Goal: Information Seeking & Learning: Compare options

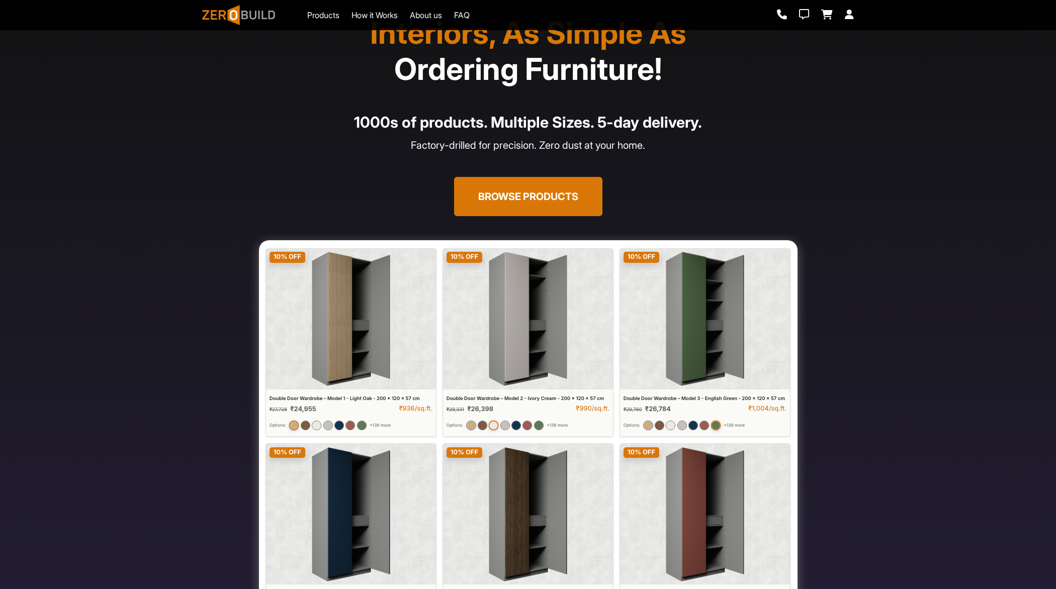
scroll to position [51, 0]
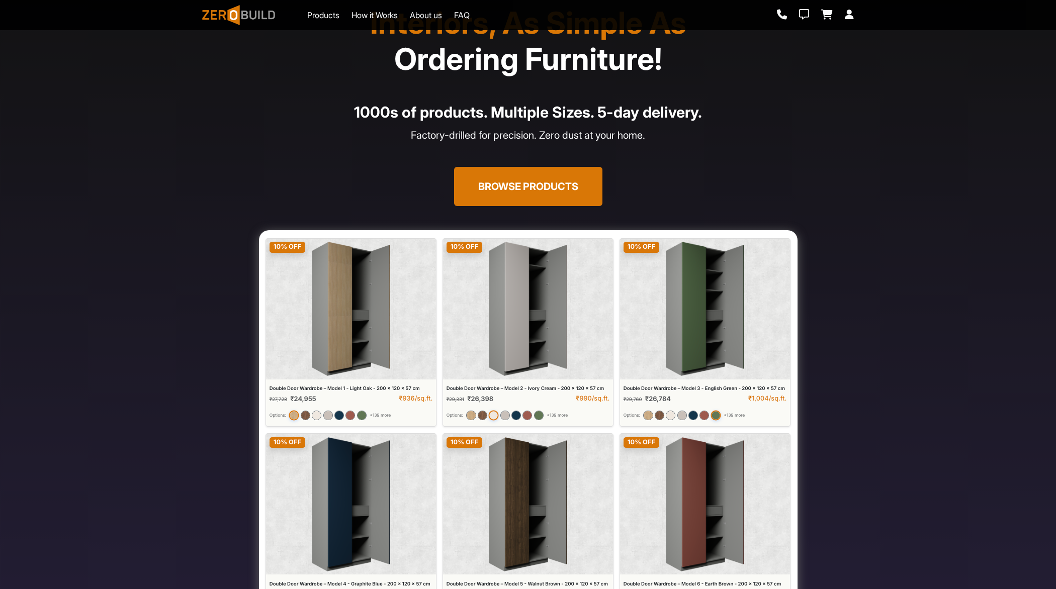
click at [512, 188] on button "Browse Products" at bounding box center [528, 186] width 148 height 39
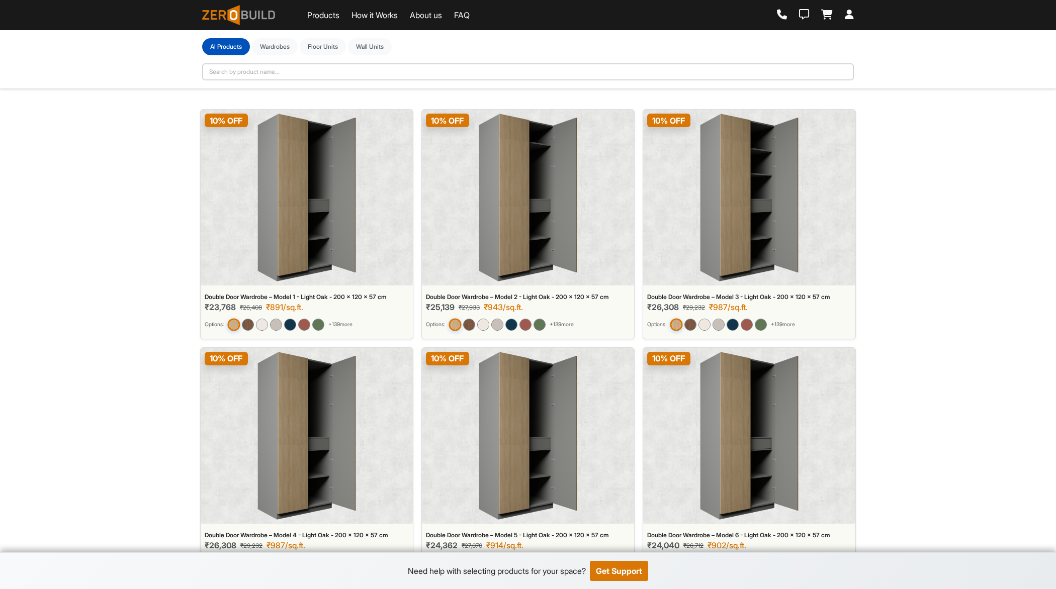
click at [298, 216] on img at bounding box center [306, 198] width 99 height 168
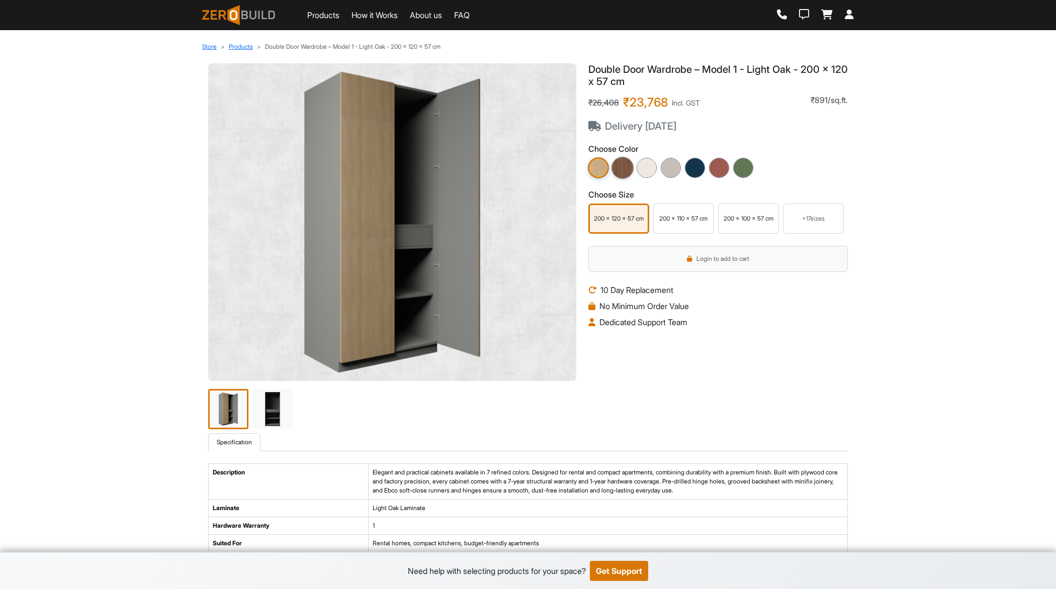
click at [621, 172] on img at bounding box center [622, 168] width 22 height 22
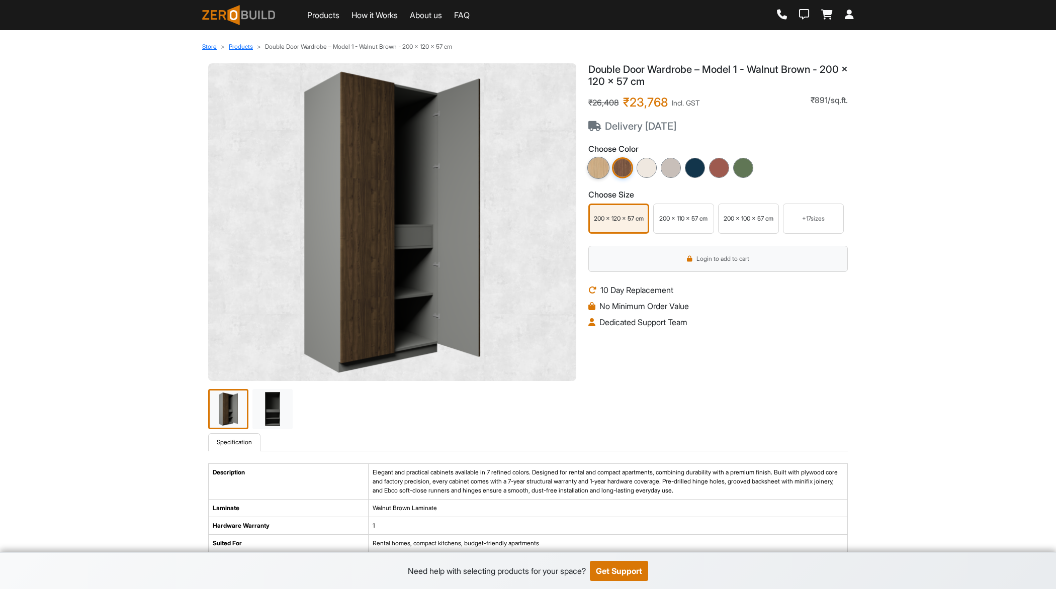
click at [607, 170] on img at bounding box center [598, 168] width 22 height 22
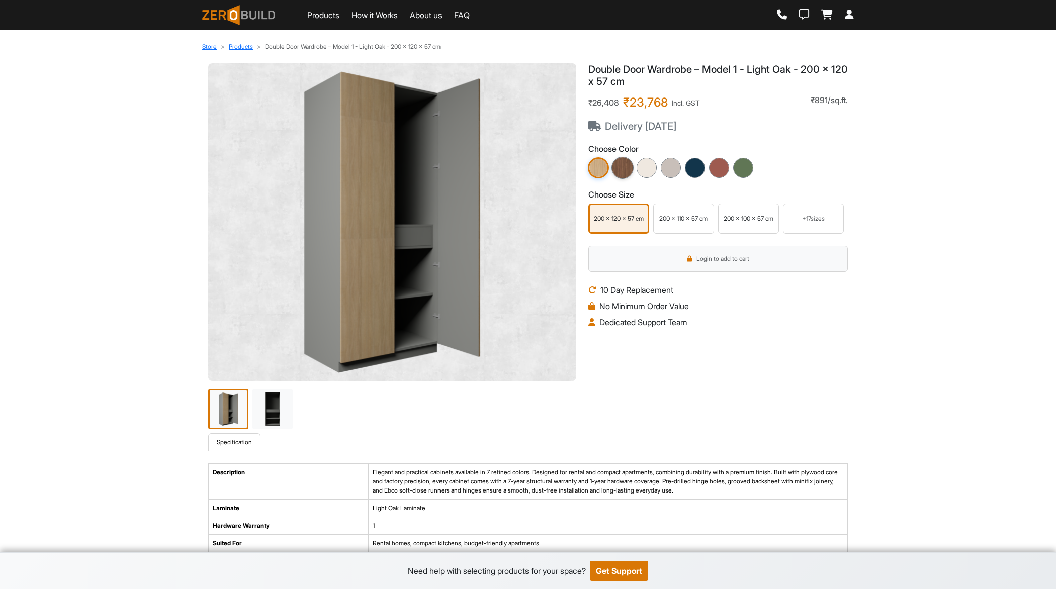
click at [623, 169] on img at bounding box center [622, 168] width 22 height 22
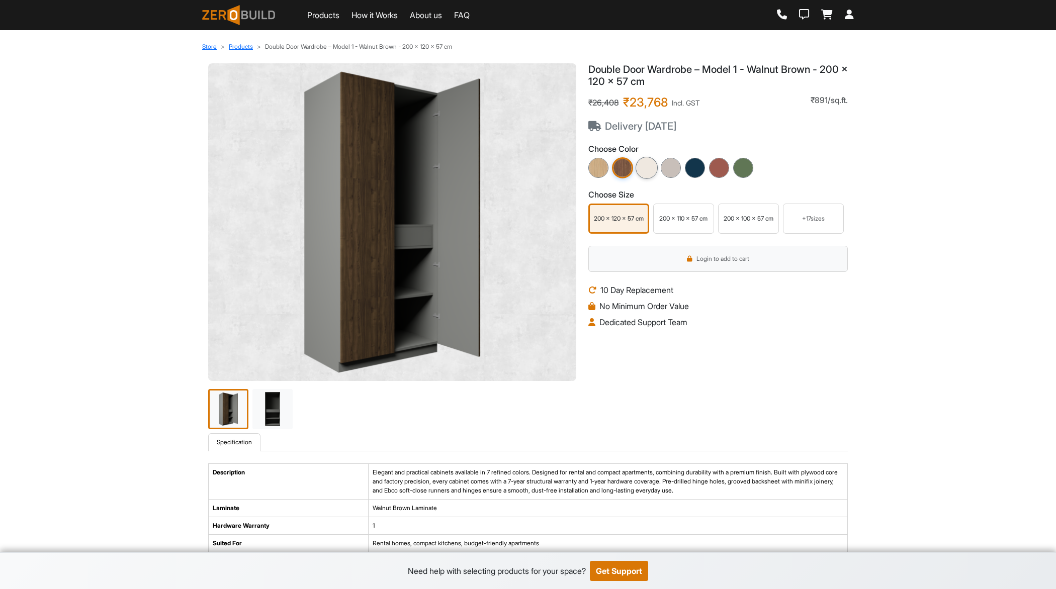
click at [649, 170] on img at bounding box center [646, 168] width 22 height 22
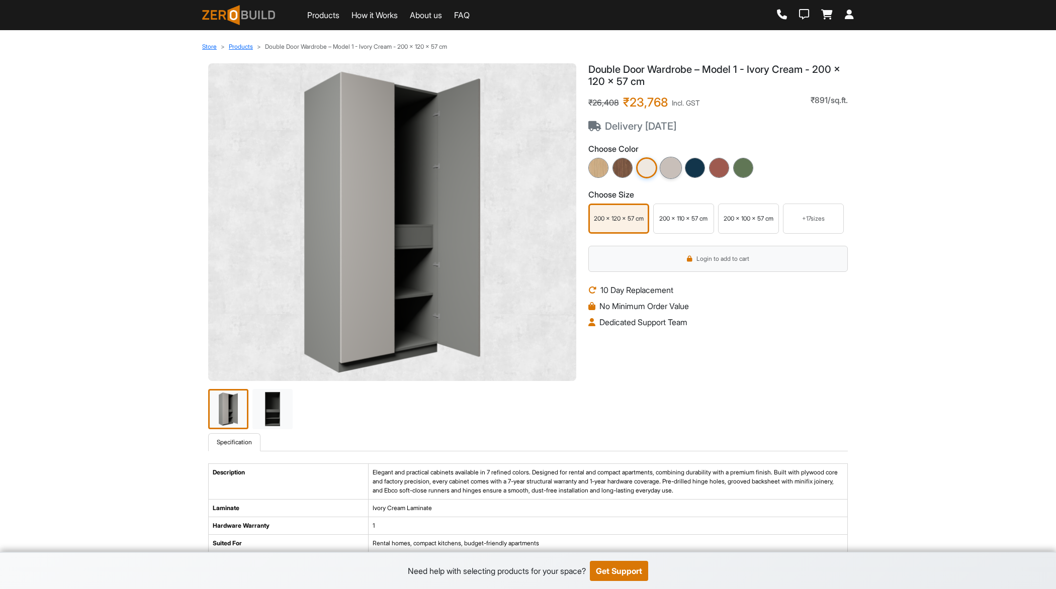
click at [674, 170] on img at bounding box center [670, 168] width 22 height 22
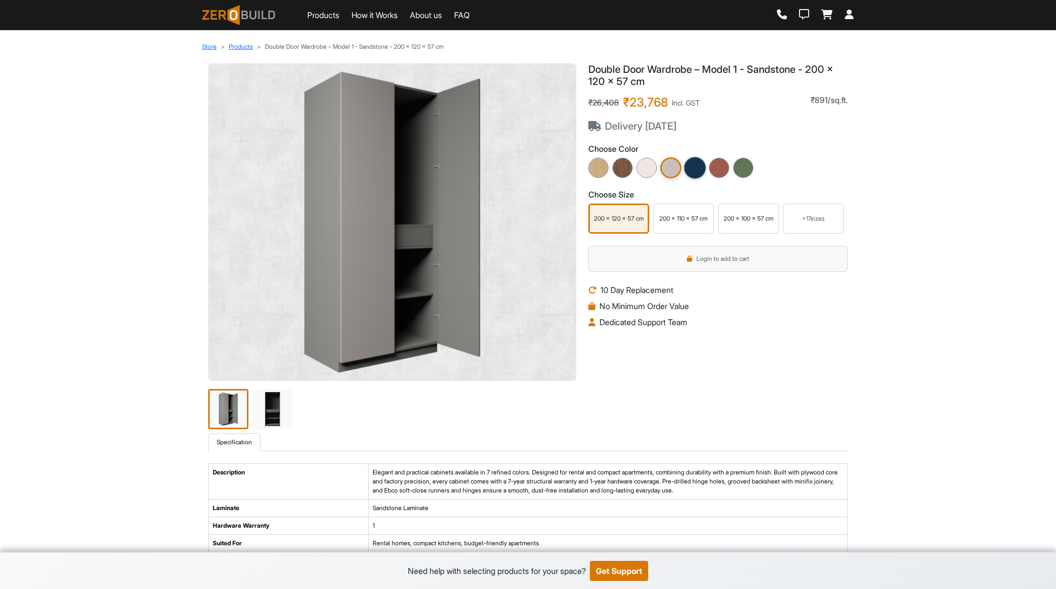
click at [698, 171] on img at bounding box center [695, 168] width 22 height 22
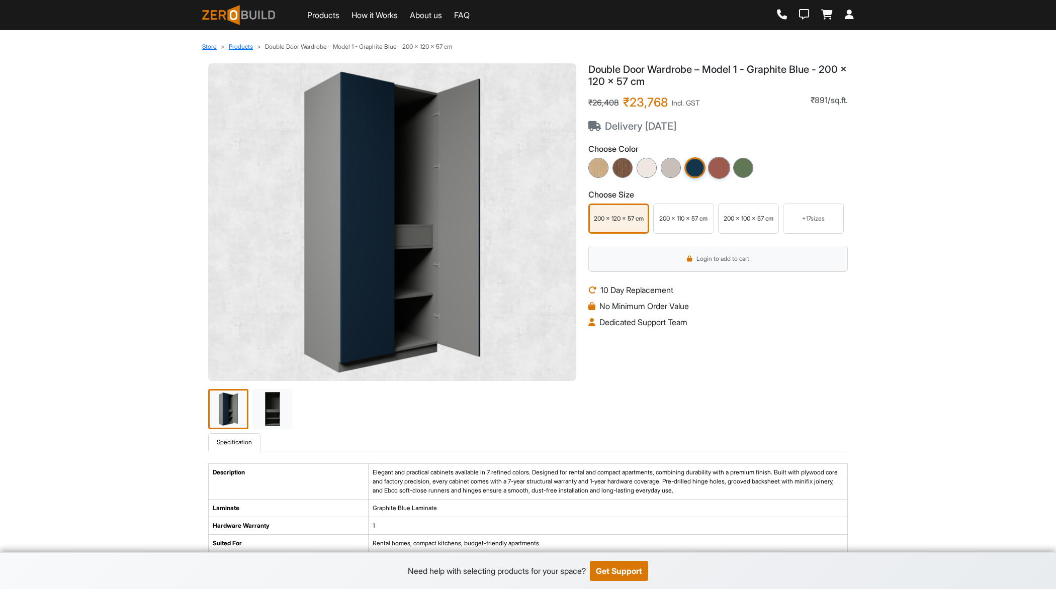
click at [718, 171] on img at bounding box center [719, 168] width 22 height 22
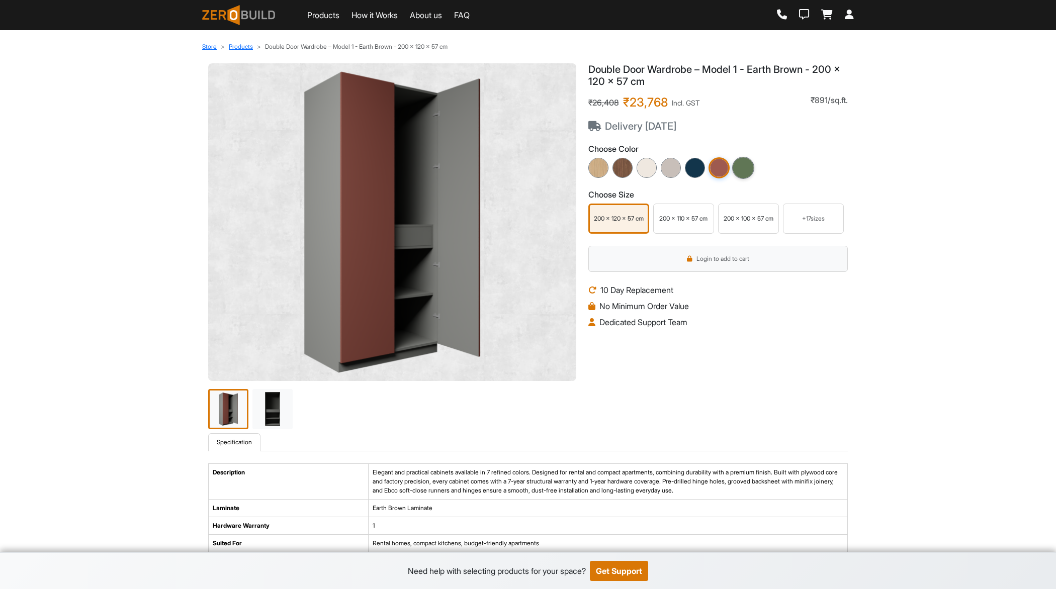
click at [750, 167] on img at bounding box center [743, 168] width 22 height 22
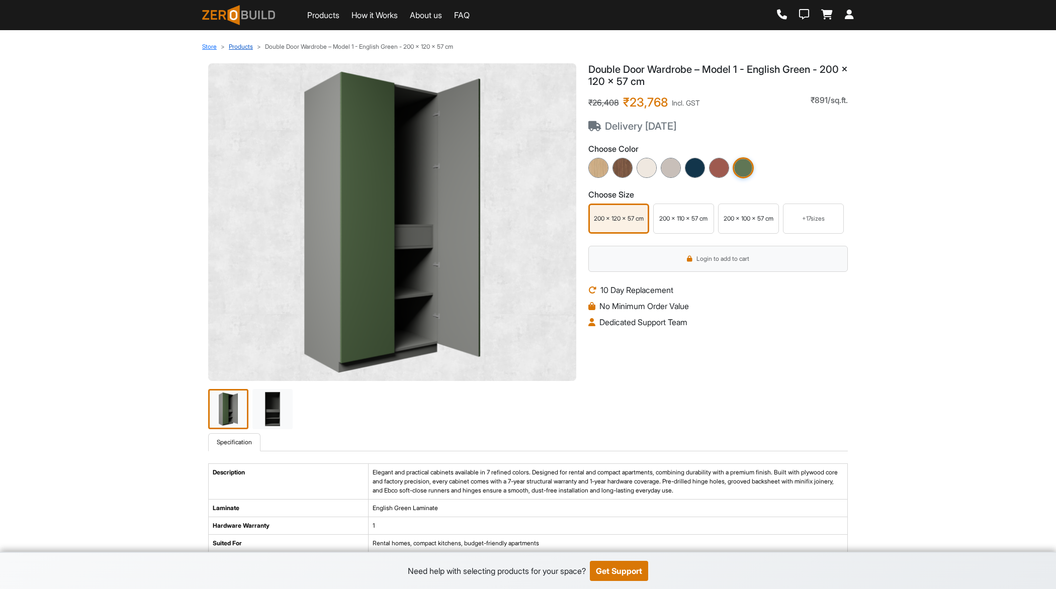
click at [248, 45] on link "Products" at bounding box center [241, 47] width 24 height 8
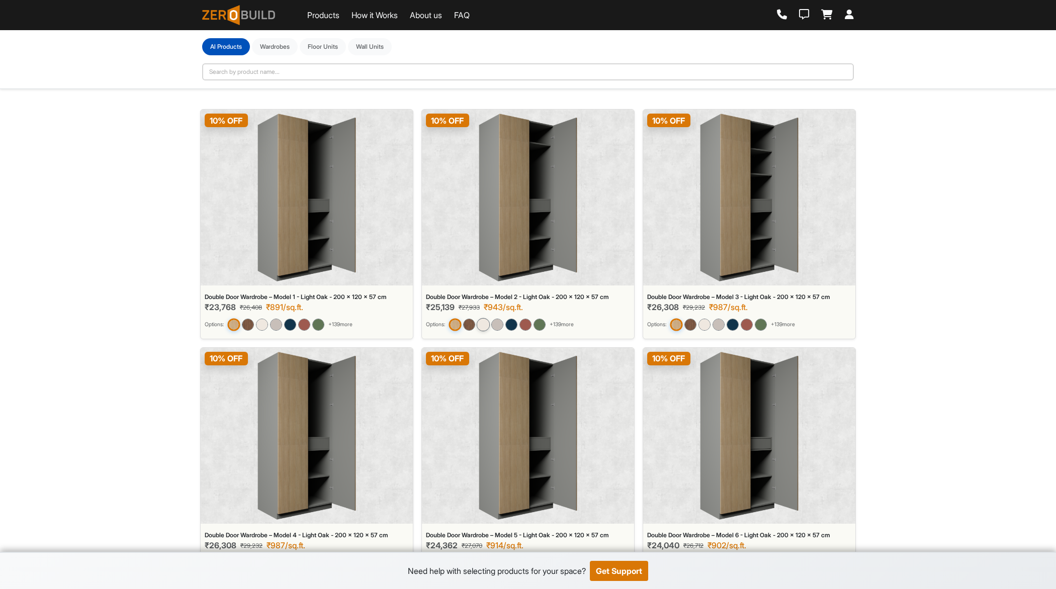
click at [488, 326] on img at bounding box center [482, 324] width 13 height 13
click at [472, 326] on img at bounding box center [468, 324] width 13 height 13
click at [452, 327] on img at bounding box center [454, 324] width 13 height 13
click at [484, 326] on img at bounding box center [482, 324] width 13 height 13
click at [502, 326] on img at bounding box center [497, 324] width 13 height 13
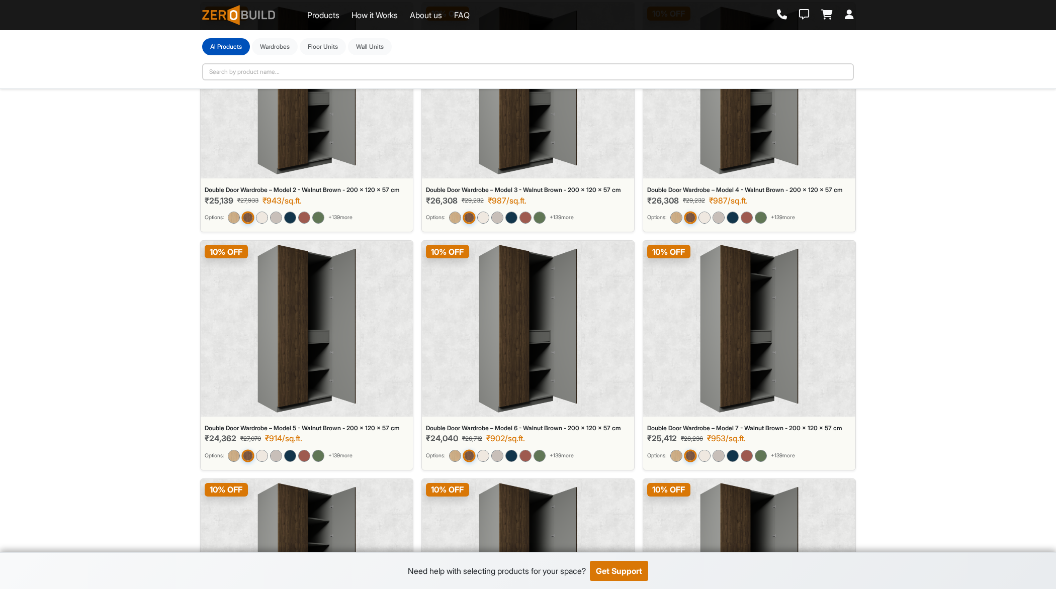
scroll to position [3450, 0]
